Goal: Feedback & Contribution: Submit feedback/report problem

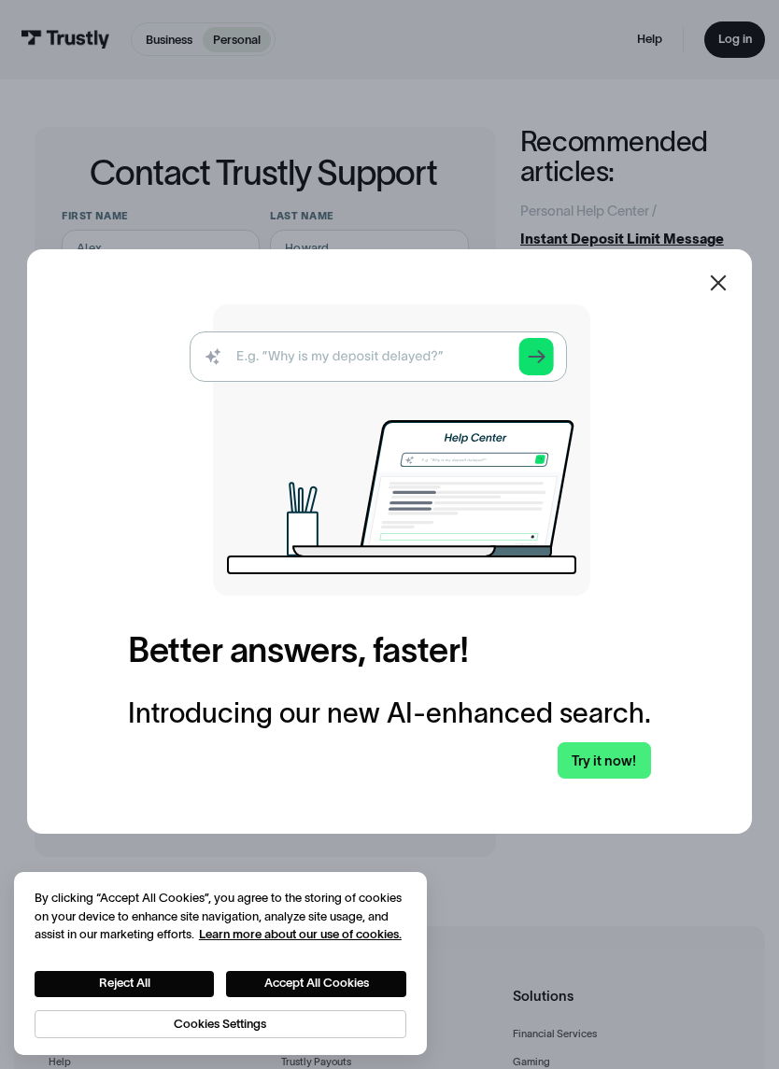
scroll to position [201, 0]
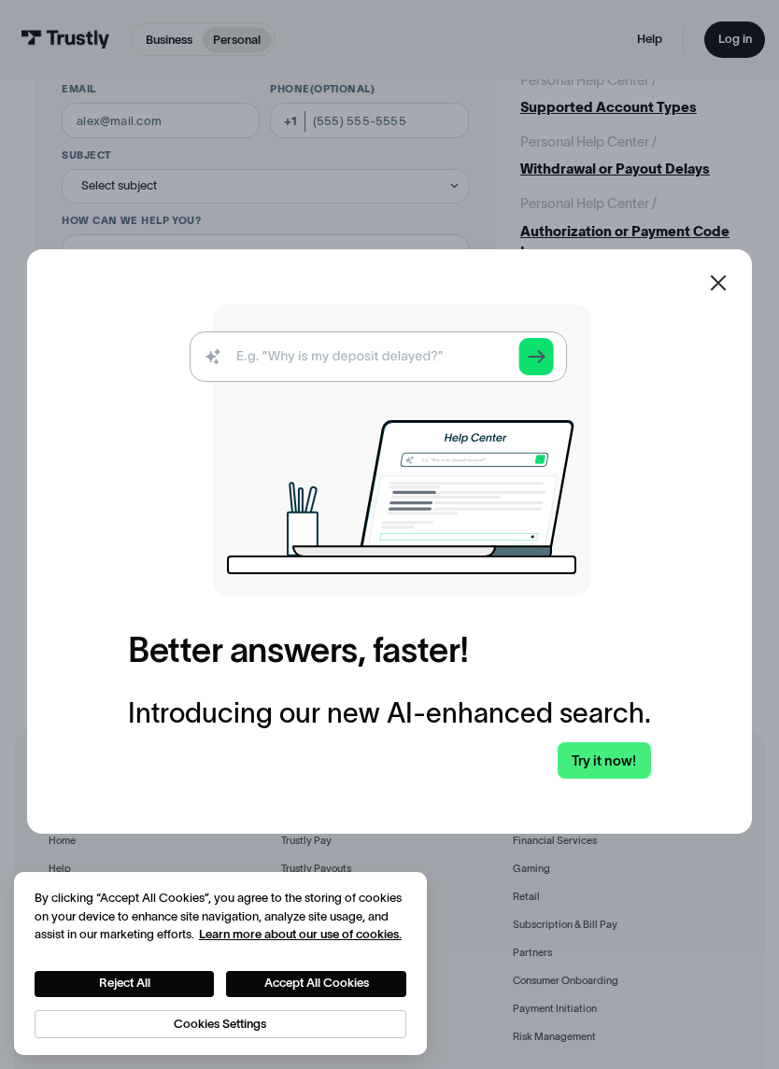
click at [720, 294] on icon at bounding box center [718, 283] width 22 height 22
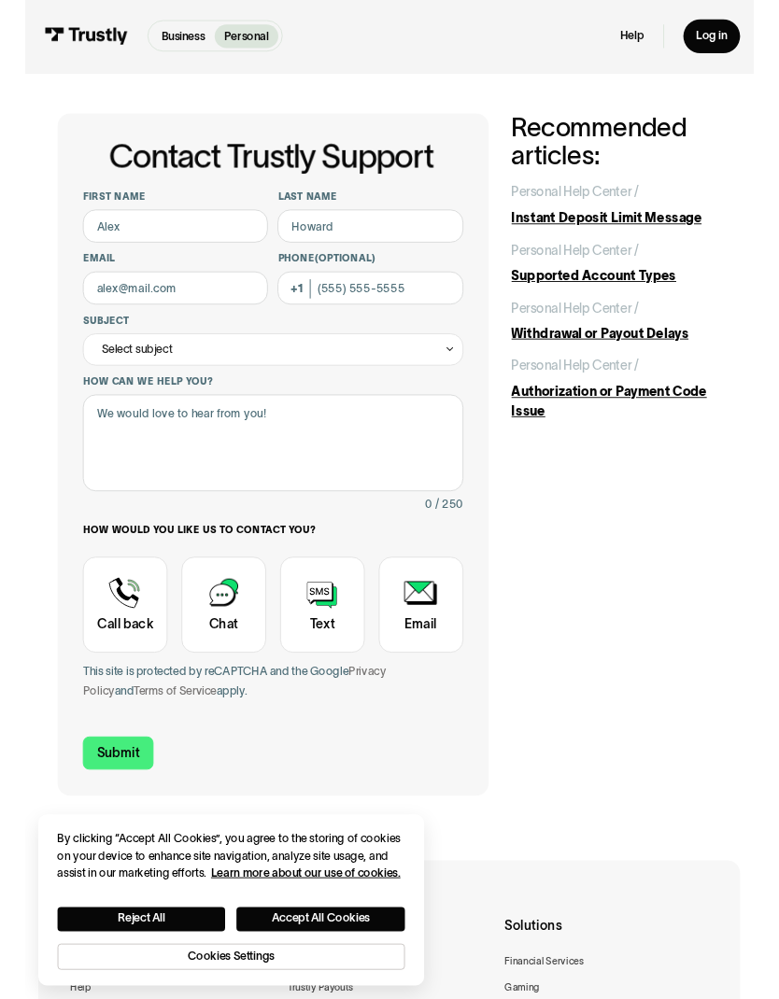
scroll to position [0, 0]
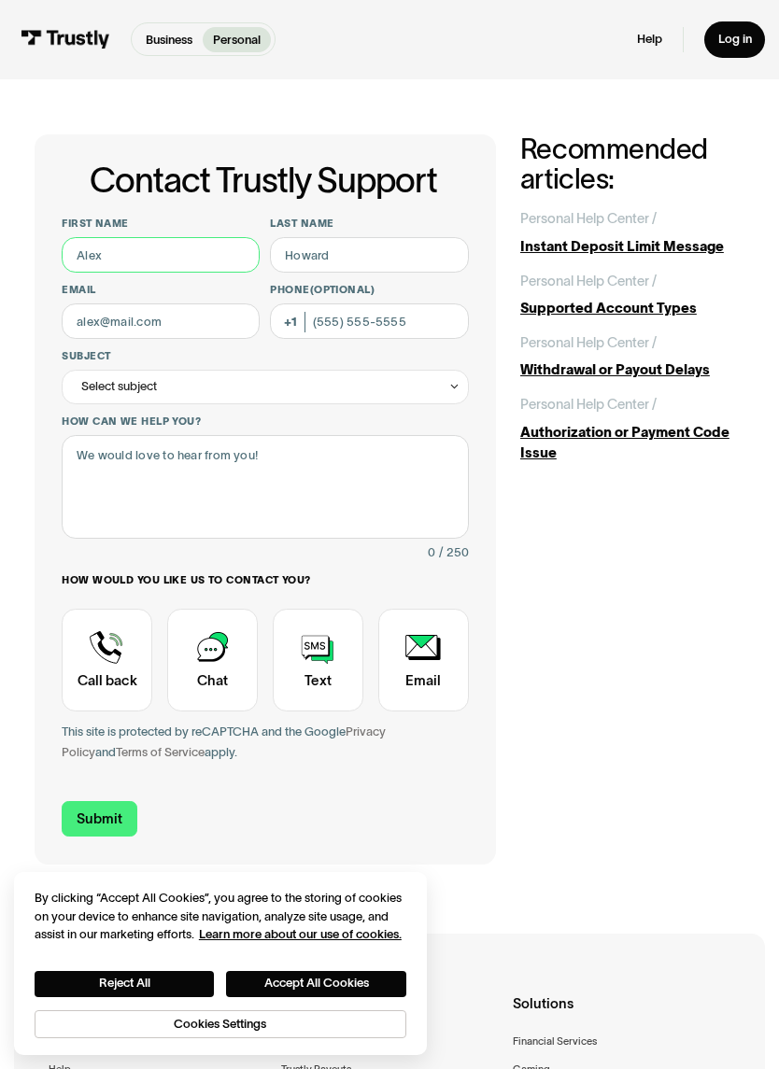
click at [132, 258] on input "First name" at bounding box center [161, 254] width 198 height 35
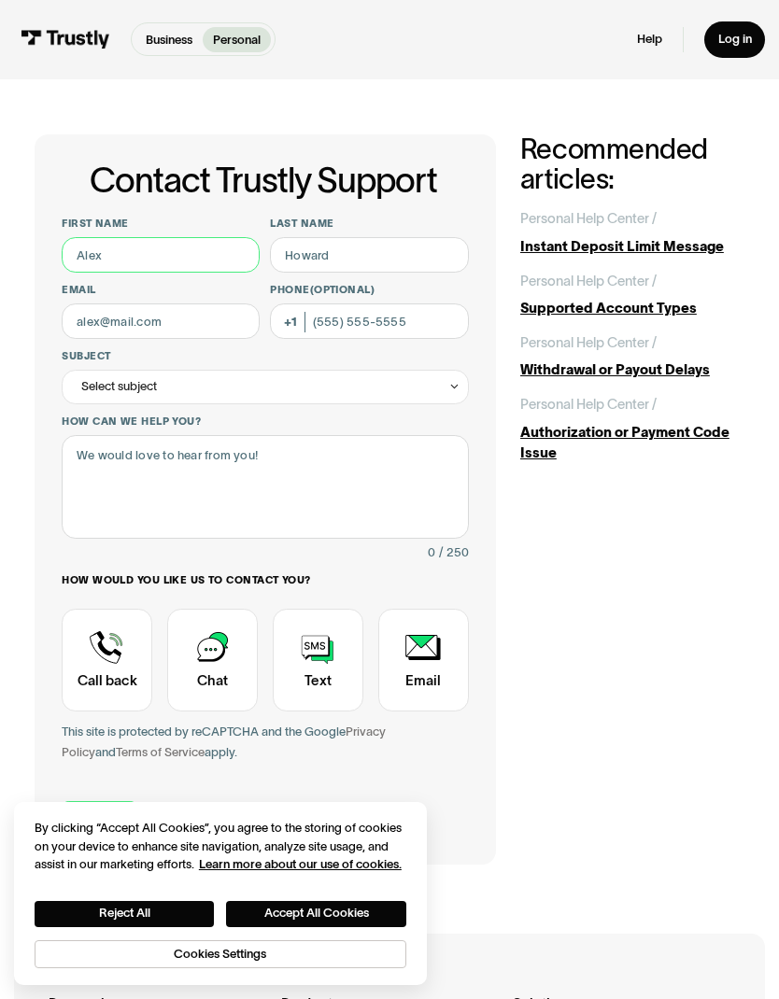
click at [124, 254] on input "First name" at bounding box center [161, 254] width 198 height 35
click at [119, 253] on input "First name" at bounding box center [161, 254] width 198 height 35
click at [129, 254] on input "First name" at bounding box center [161, 254] width 198 height 35
click at [317, 687] on div "Contact Trustly Support" at bounding box center [318, 660] width 91 height 103
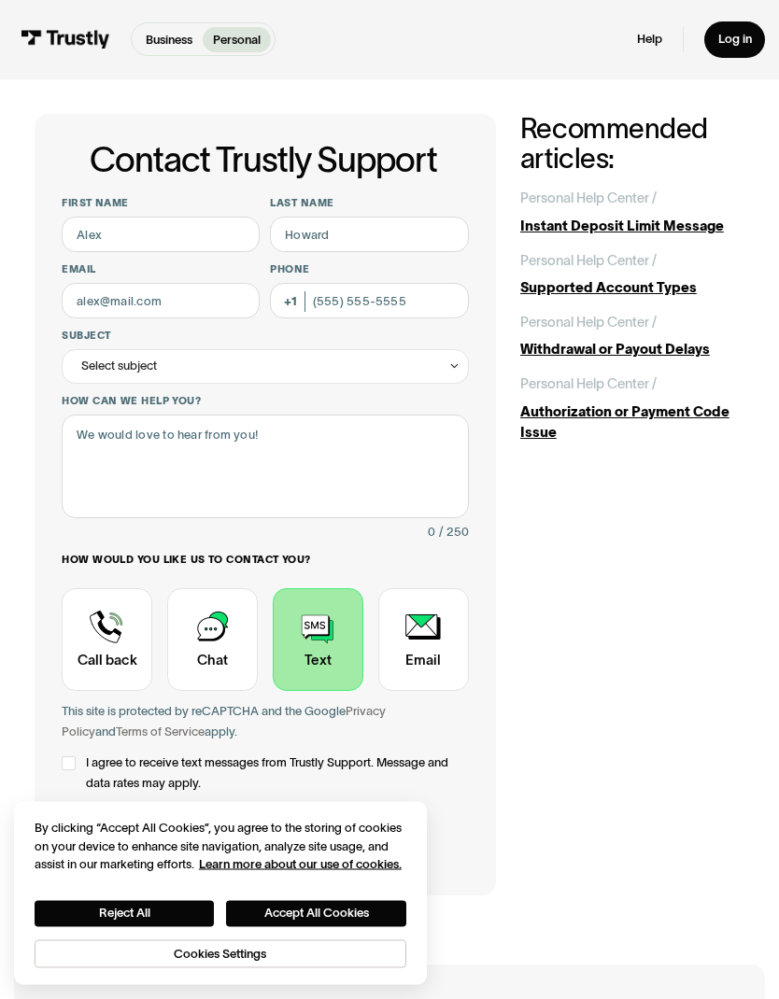
scroll to position [21, 0]
click at [132, 224] on input "First name" at bounding box center [161, 234] width 198 height 35
click at [109, 229] on input "First name" at bounding box center [161, 234] width 198 height 35
click at [114, 226] on input "First name" at bounding box center [161, 234] width 198 height 35
click at [360, 239] on input "Last name" at bounding box center [369, 234] width 198 height 35
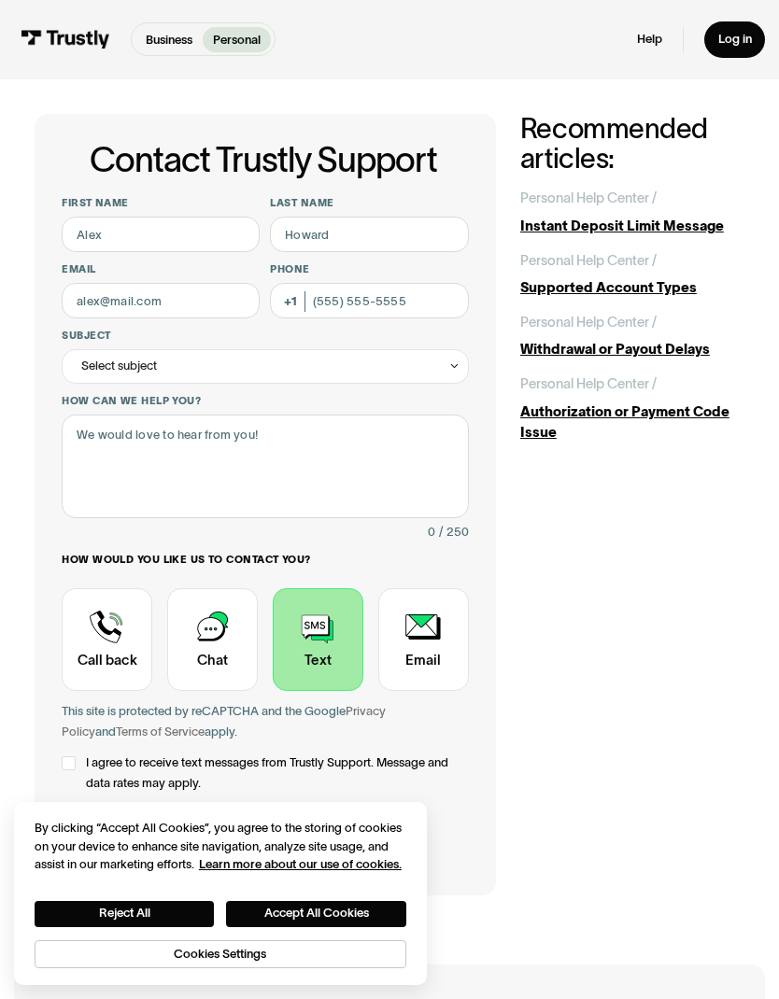
click at [104, 240] on input "First name" at bounding box center [161, 234] width 198 height 35
type input "[PERSON_NAME]"
click at [337, 230] on input "Last name" at bounding box center [369, 234] width 198 height 35
type input "Niskanen"
click at [148, 296] on input "Email" at bounding box center [161, 300] width 198 height 35
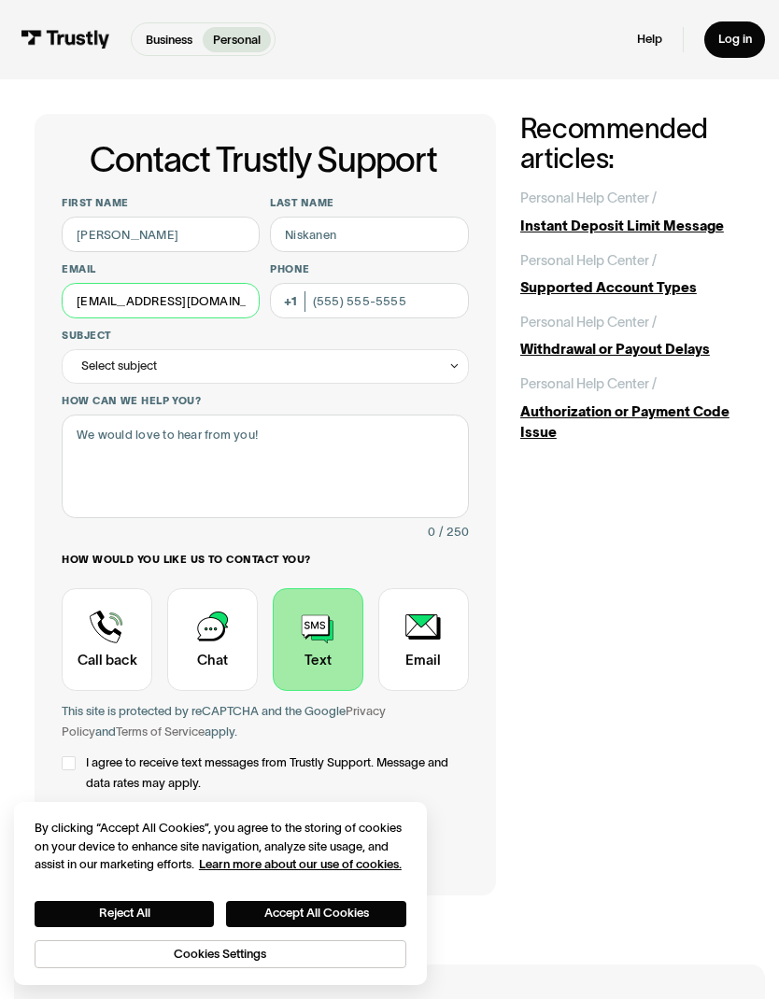
type input "[EMAIL_ADDRESS][DOMAIN_NAME]"
click at [402, 297] on input "Phone (Optional)" at bounding box center [369, 300] width 198 height 35
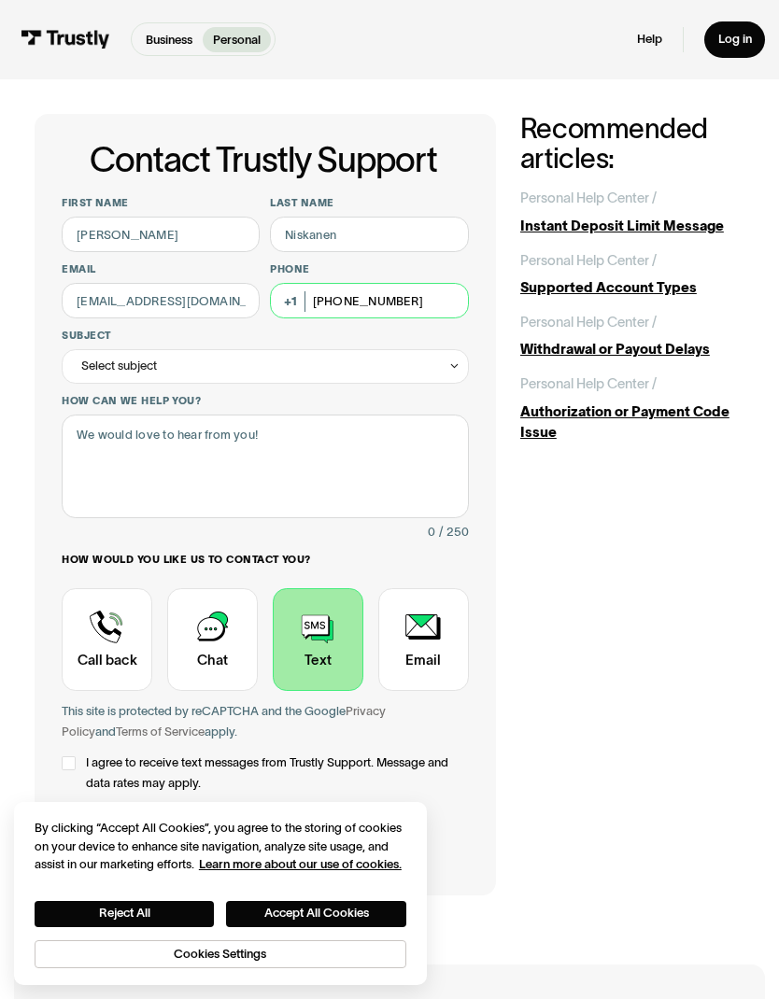
type input "[PHONE_NUMBER]"
click at [151, 367] on div "Select subject" at bounding box center [119, 366] width 76 height 21
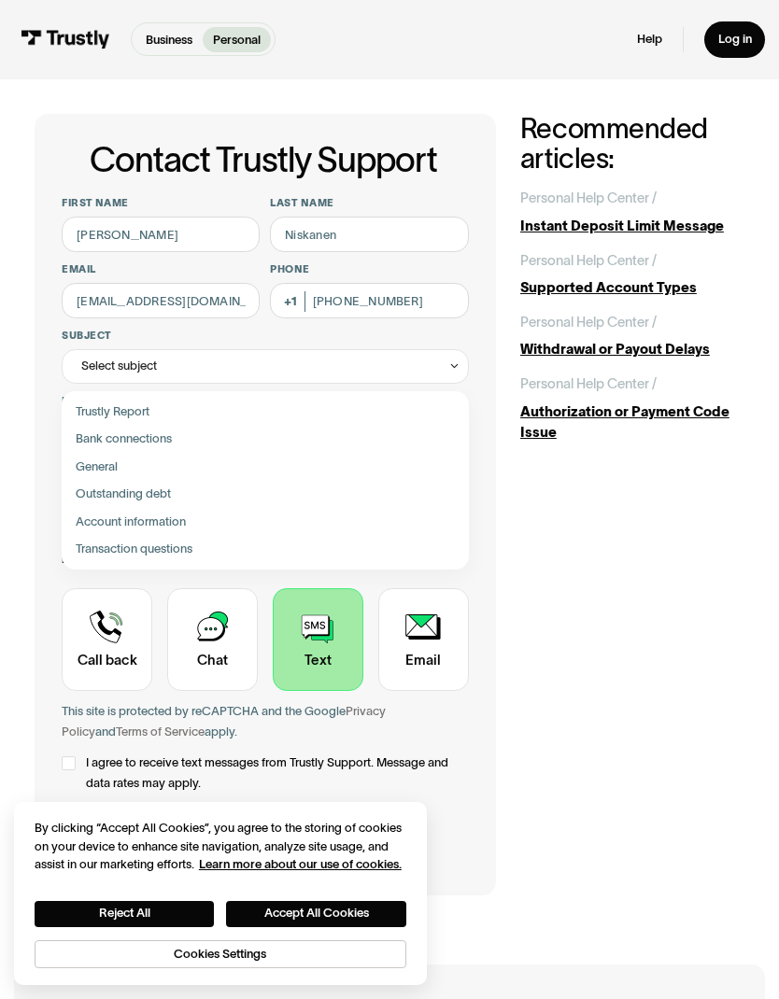
click at [173, 430] on div "Contact Trustly Support" at bounding box center [265, 438] width 393 height 27
type input "**********"
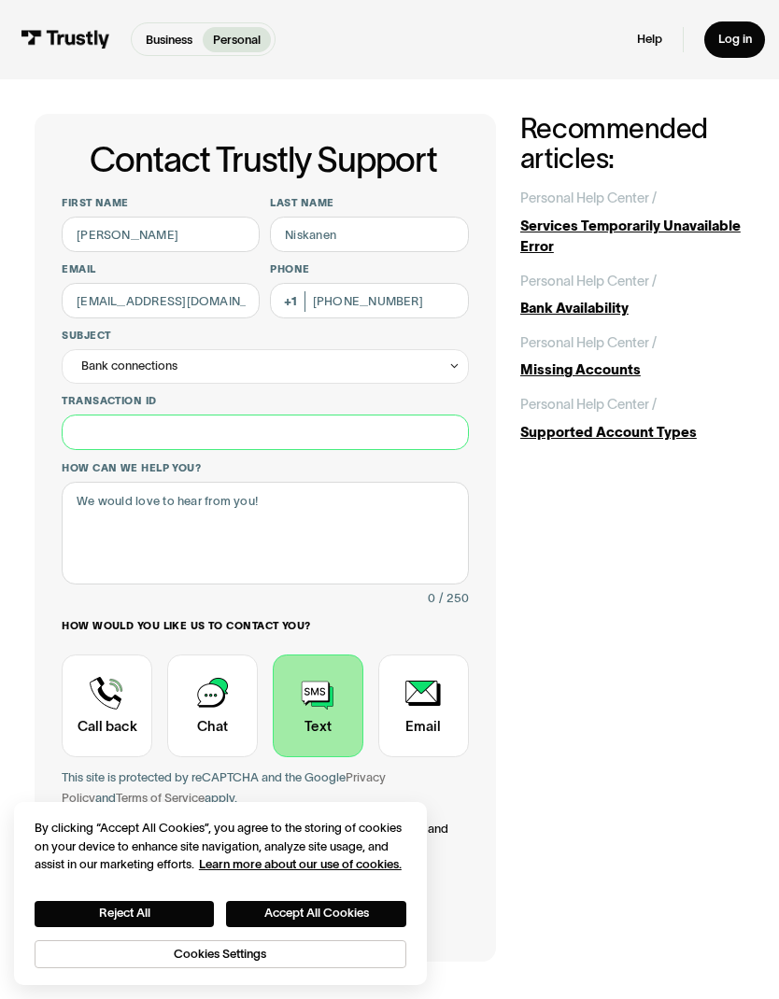
click at [107, 424] on input "Transaction ID" at bounding box center [265, 432] width 406 height 35
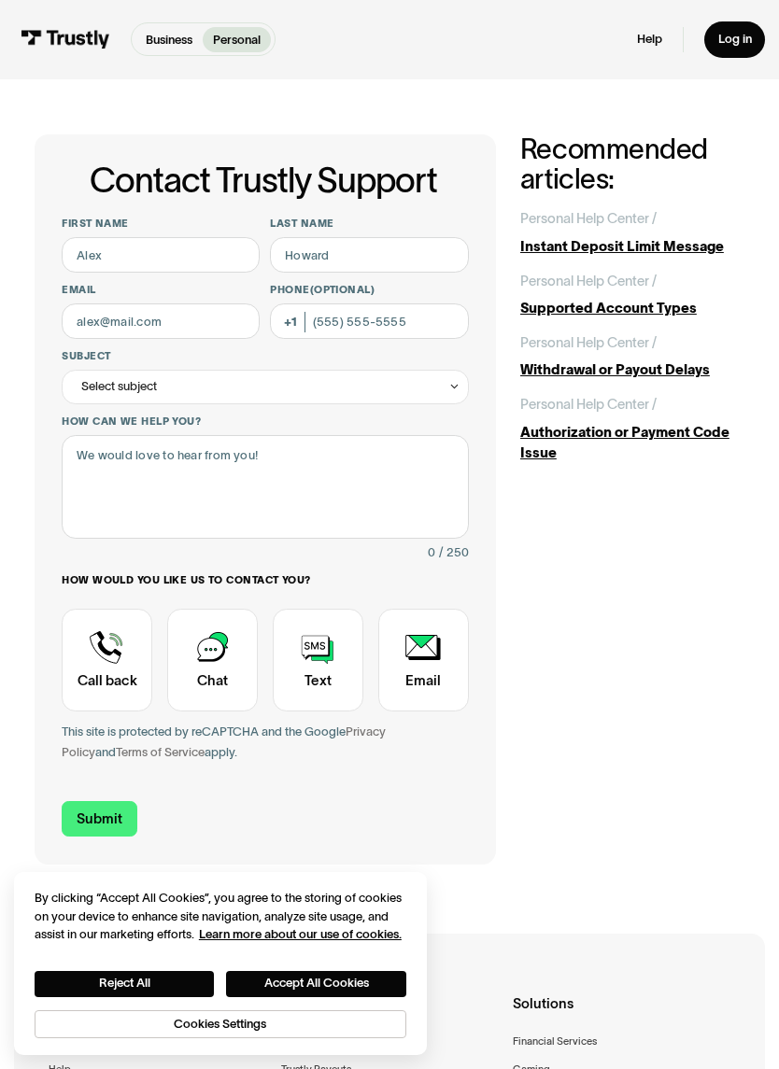
click at [120, 653] on div "Contact Trustly Support" at bounding box center [107, 660] width 91 height 103
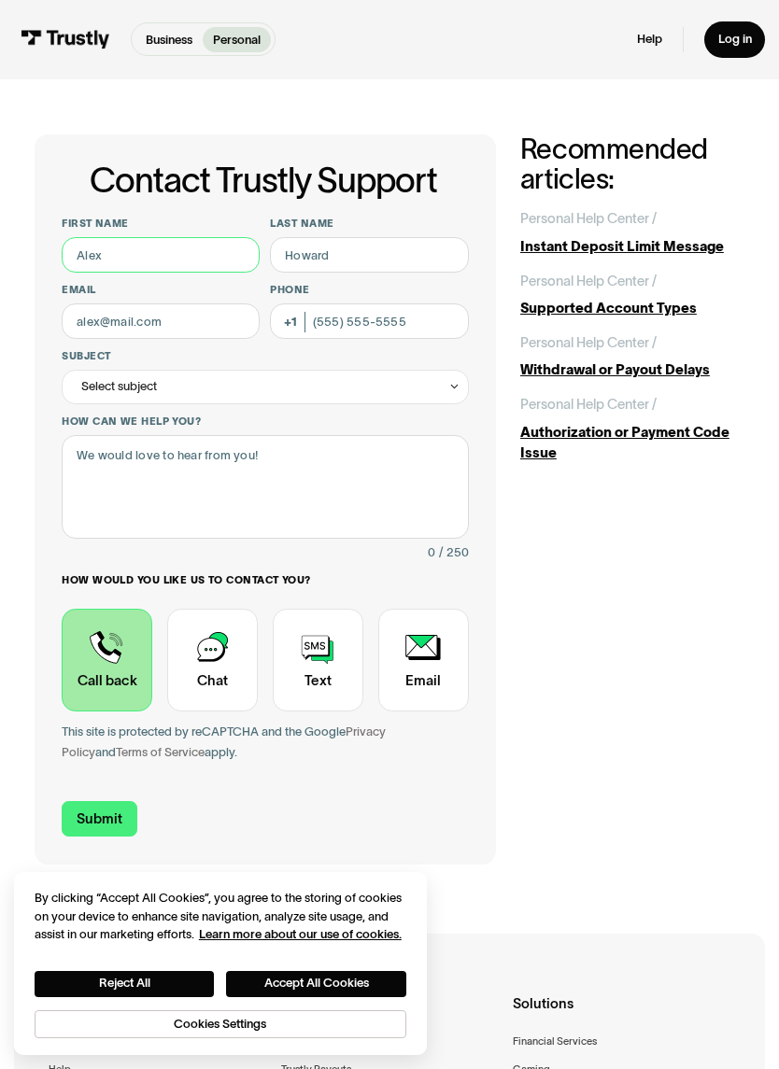
click at [108, 257] on input "First name" at bounding box center [161, 254] width 198 height 35
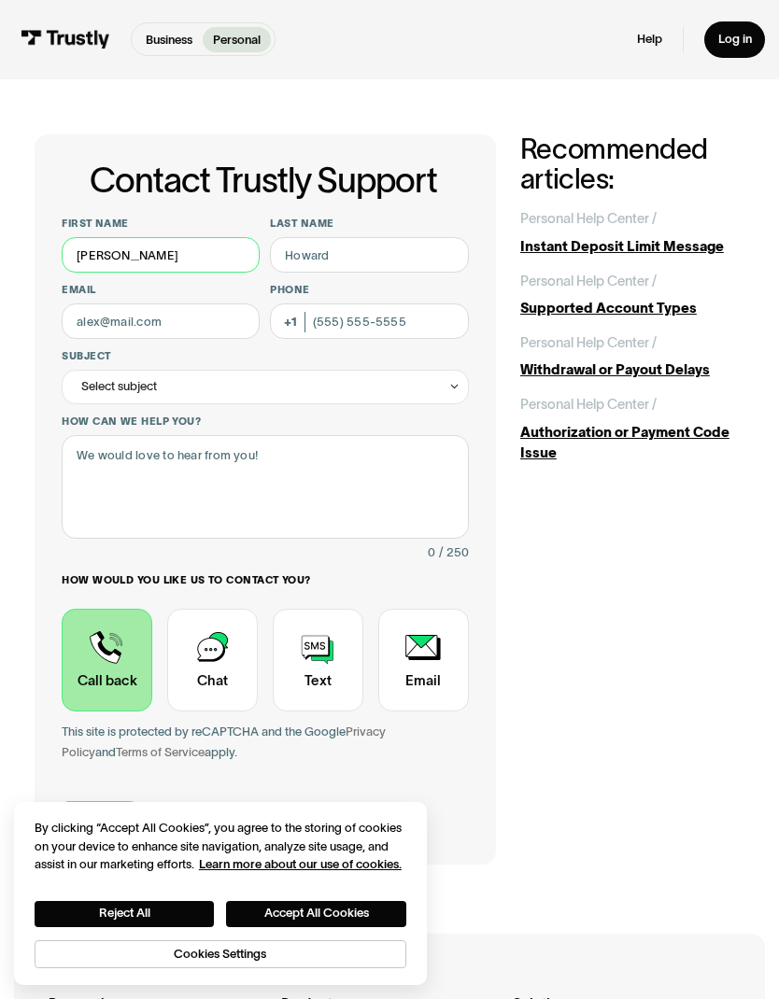
type input "[PERSON_NAME]"
click at [332, 250] on input "Last name" at bounding box center [369, 254] width 198 height 35
type input "Niskanen"
click at [142, 314] on input "Email" at bounding box center [161, 320] width 198 height 35
type input "kateniskanen"
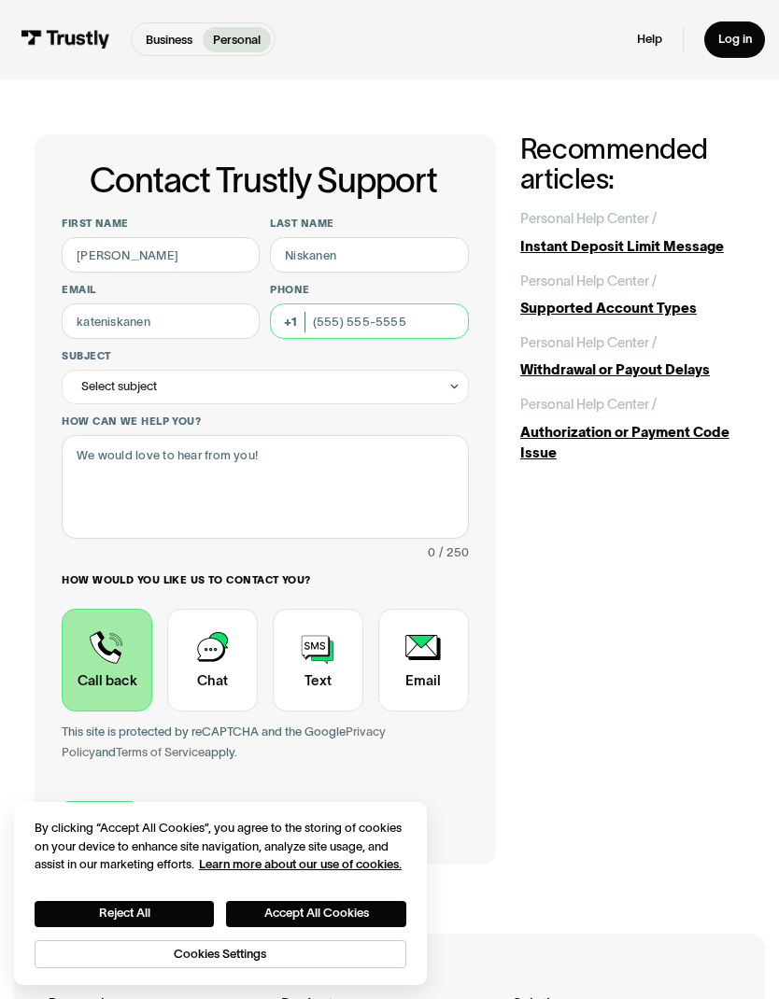
click at [362, 316] on input "Phone (Optional)" at bounding box center [369, 320] width 198 height 35
type input "[PHONE_NUMBER]"
click at [460, 380] on icon "Contact Trustly Support" at bounding box center [454, 386] width 12 height 13
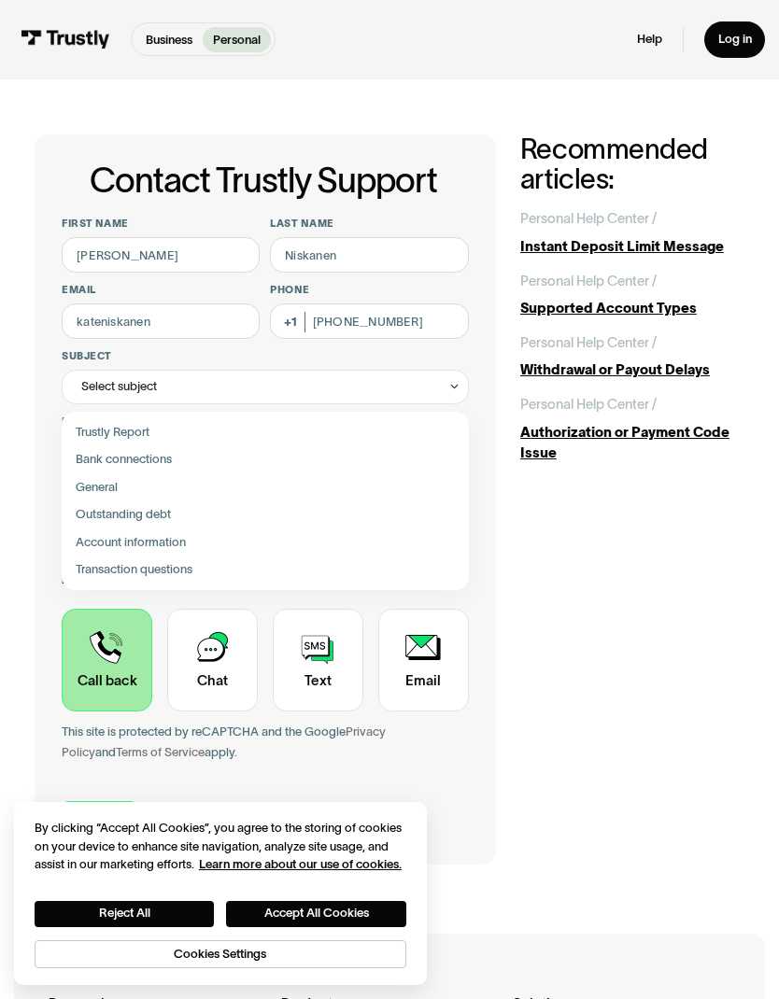
click at [175, 459] on div "Contact Trustly Support" at bounding box center [265, 458] width 393 height 27
type input "**********"
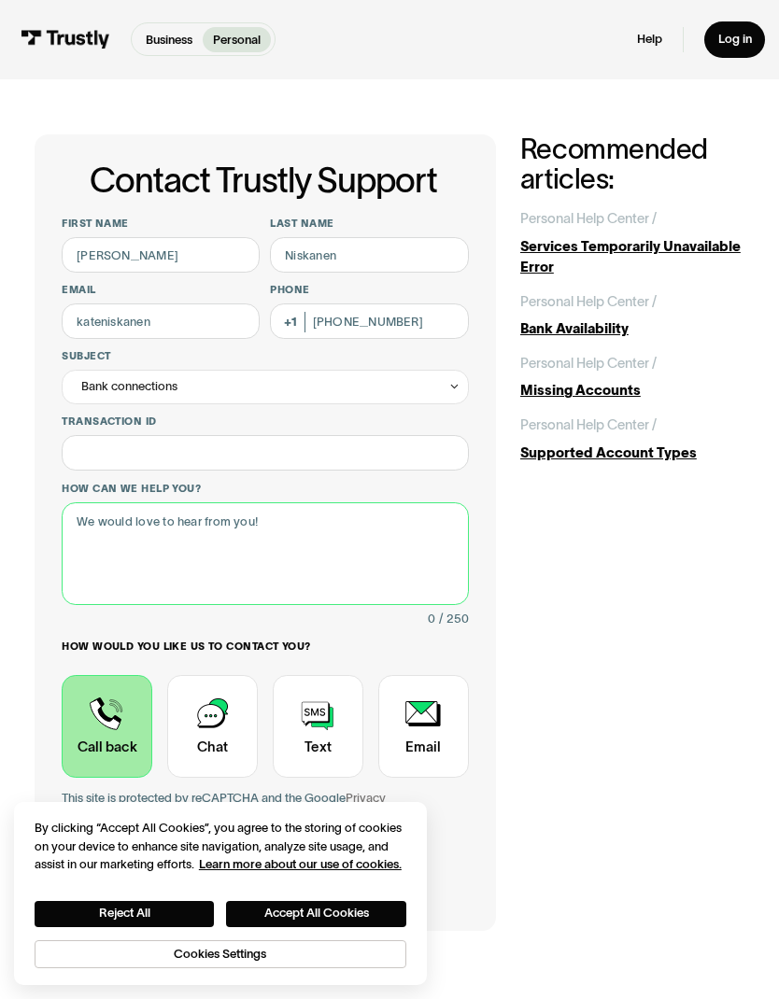
click at [100, 521] on textarea "How can we help you?" at bounding box center [265, 554] width 406 height 104
click at [125, 532] on textarea "I can’t find a transaction ID. Today, 9/22 at 15:08:46. I’m trying to redeem 15…" at bounding box center [265, 554] width 406 height 104
click at [303, 534] on textarea "I can’t find a transaction ID. Today, 9/22 at 15:08:46. I’m trying to redeem $1…" at bounding box center [265, 554] width 406 height 104
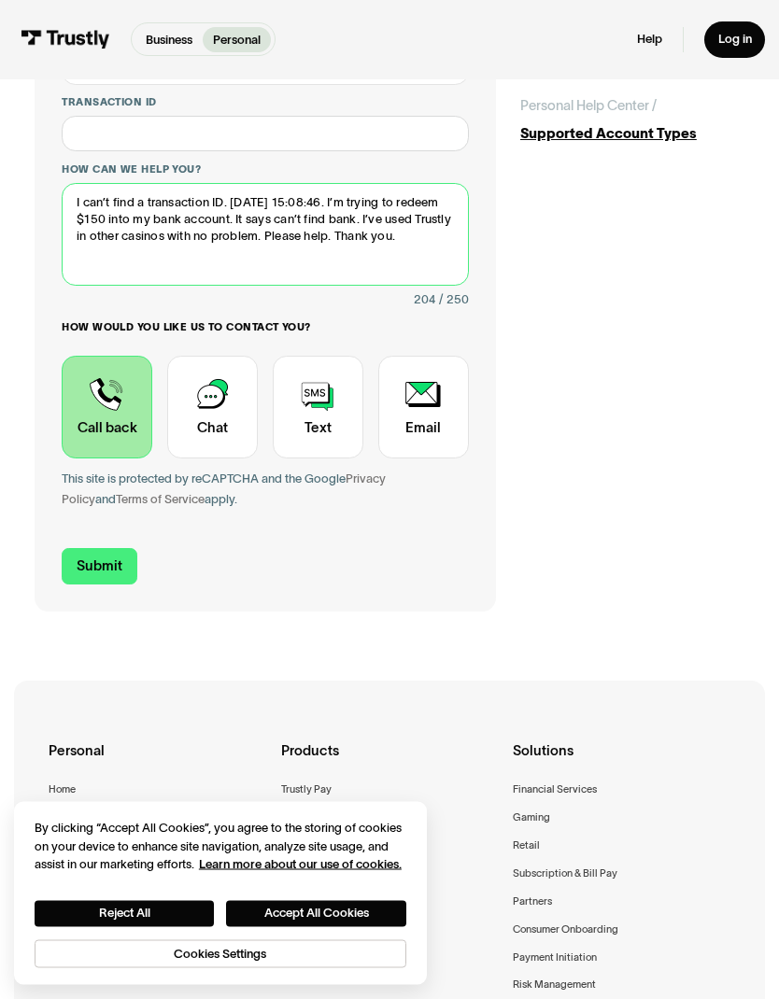
type textarea "I can’t find a transaction ID. Today, 9/22 at 15:08:46. I’m trying to redeem $1…"
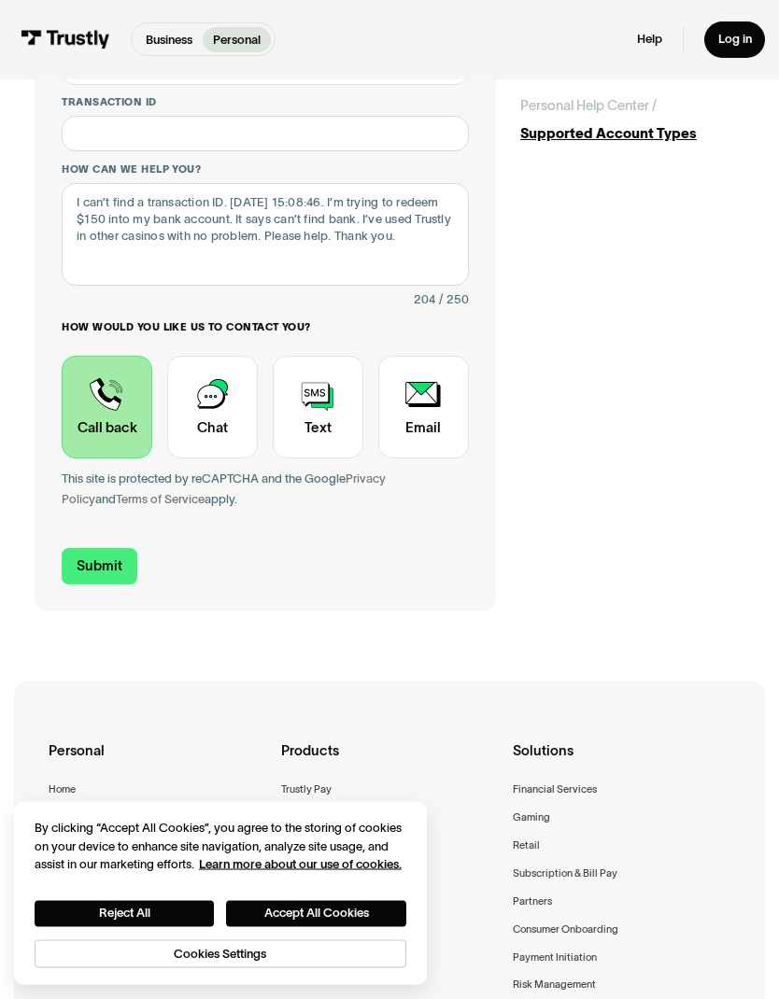
click at [118, 564] on input "Submit" at bounding box center [99, 567] width 75 height 36
click at [118, 550] on input "Submit" at bounding box center [99, 566] width 75 height 36
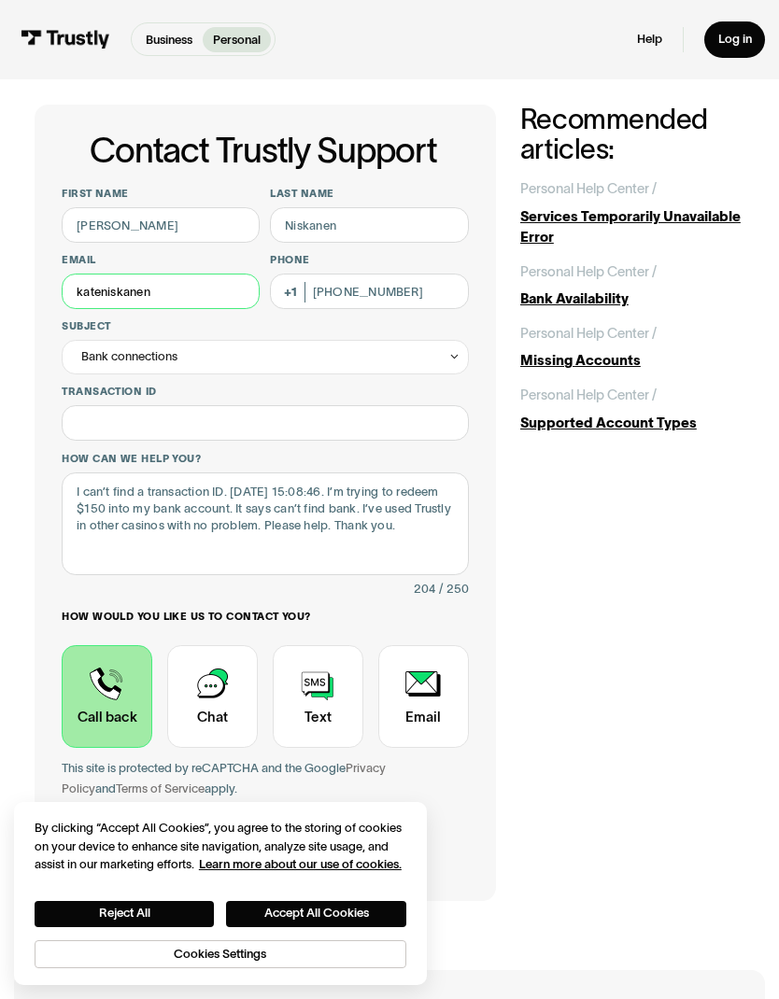
scroll to position [28, 0]
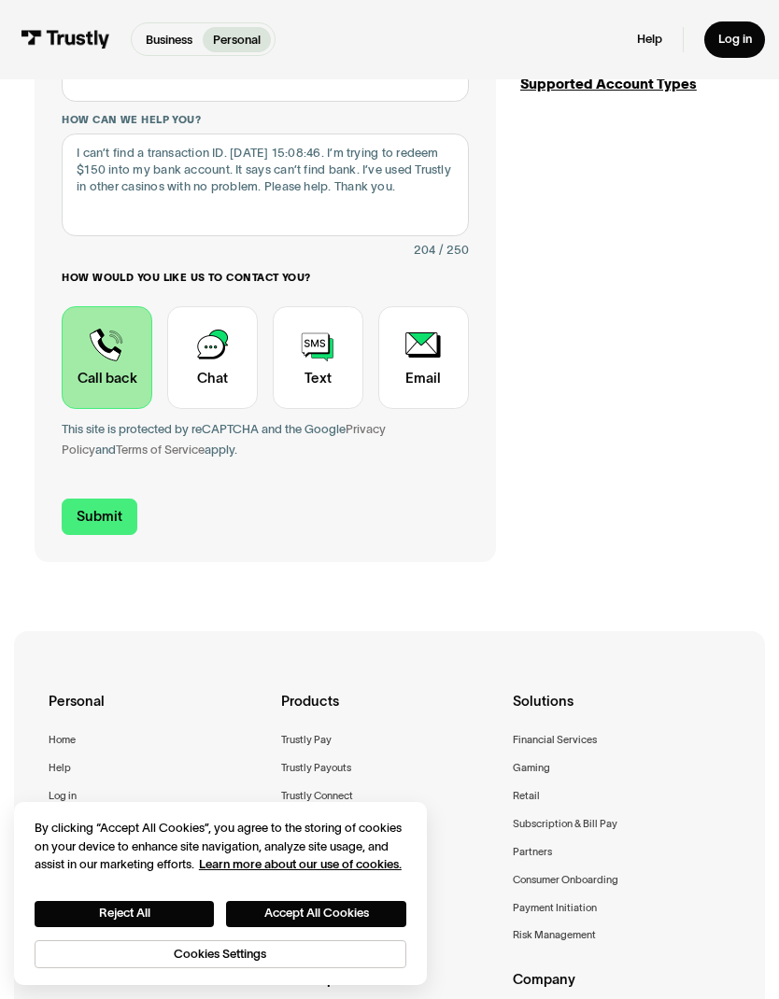
type input "[EMAIL_ADDRESS][DOMAIN_NAME]"
click at [110, 517] on input "Submit" at bounding box center [99, 517] width 75 height 36
type input "+13143994948"
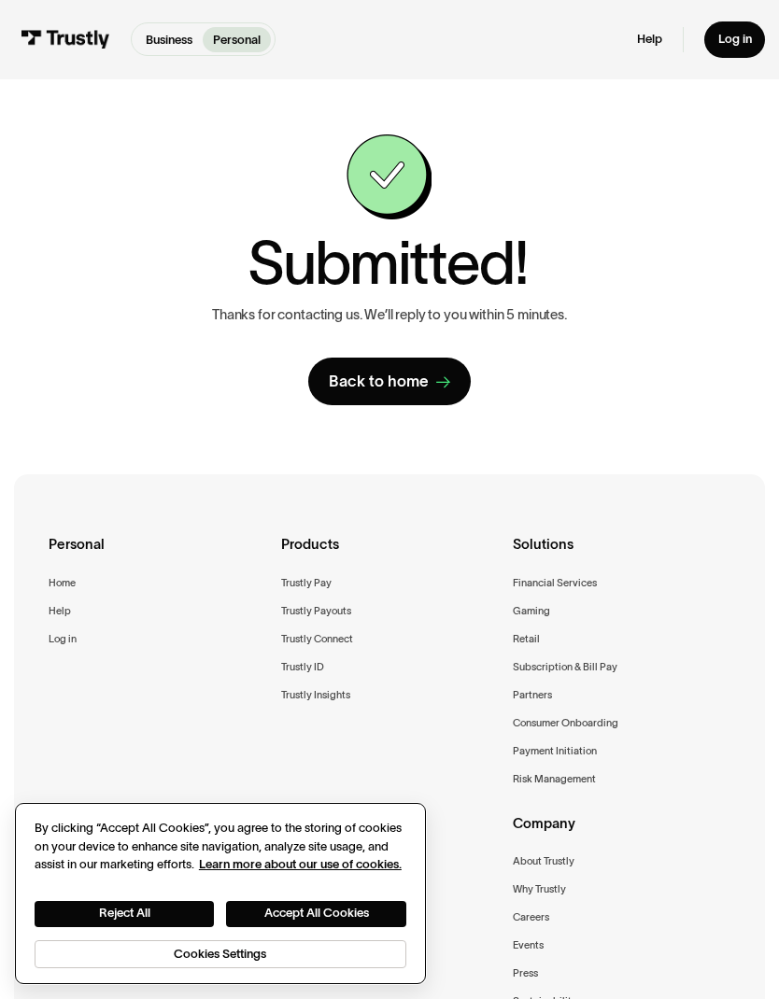
click at [373, 910] on button "Accept All Cookies" at bounding box center [316, 914] width 180 height 26
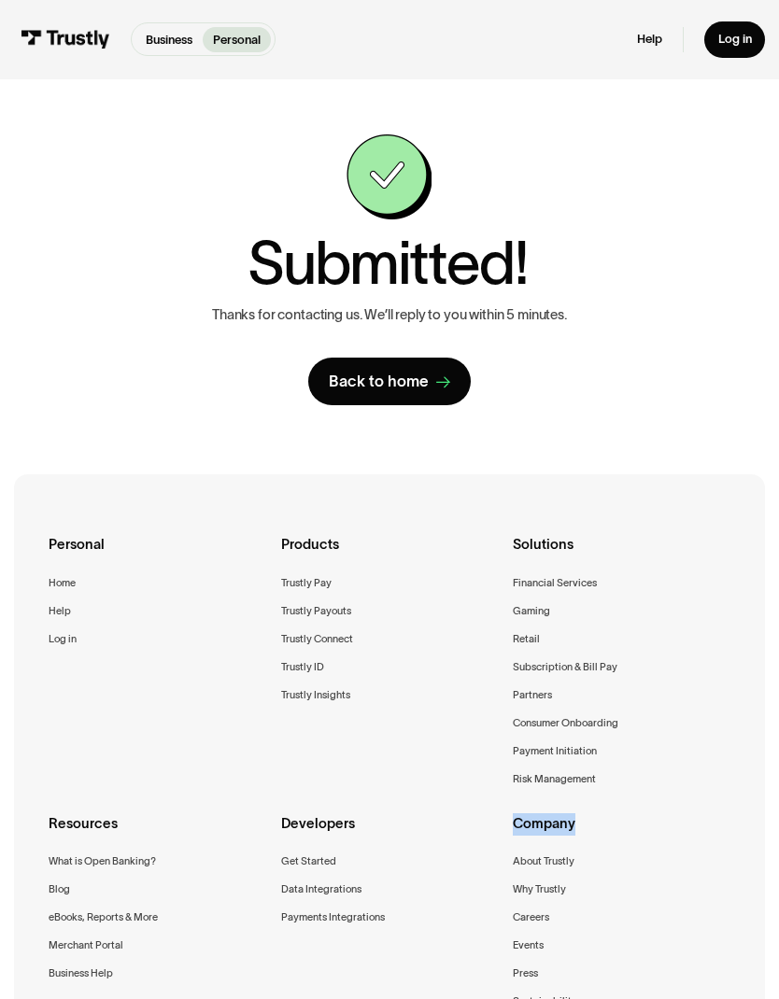
click at [693, 645] on div "Solutions Financial Services Gaming Retail Subscription & Bill Pay Partners Con…" at bounding box center [622, 665] width 218 height 263
click at [427, 385] on div "Back to home" at bounding box center [379, 382] width 100 height 21
